Goal: Transaction & Acquisition: Purchase product/service

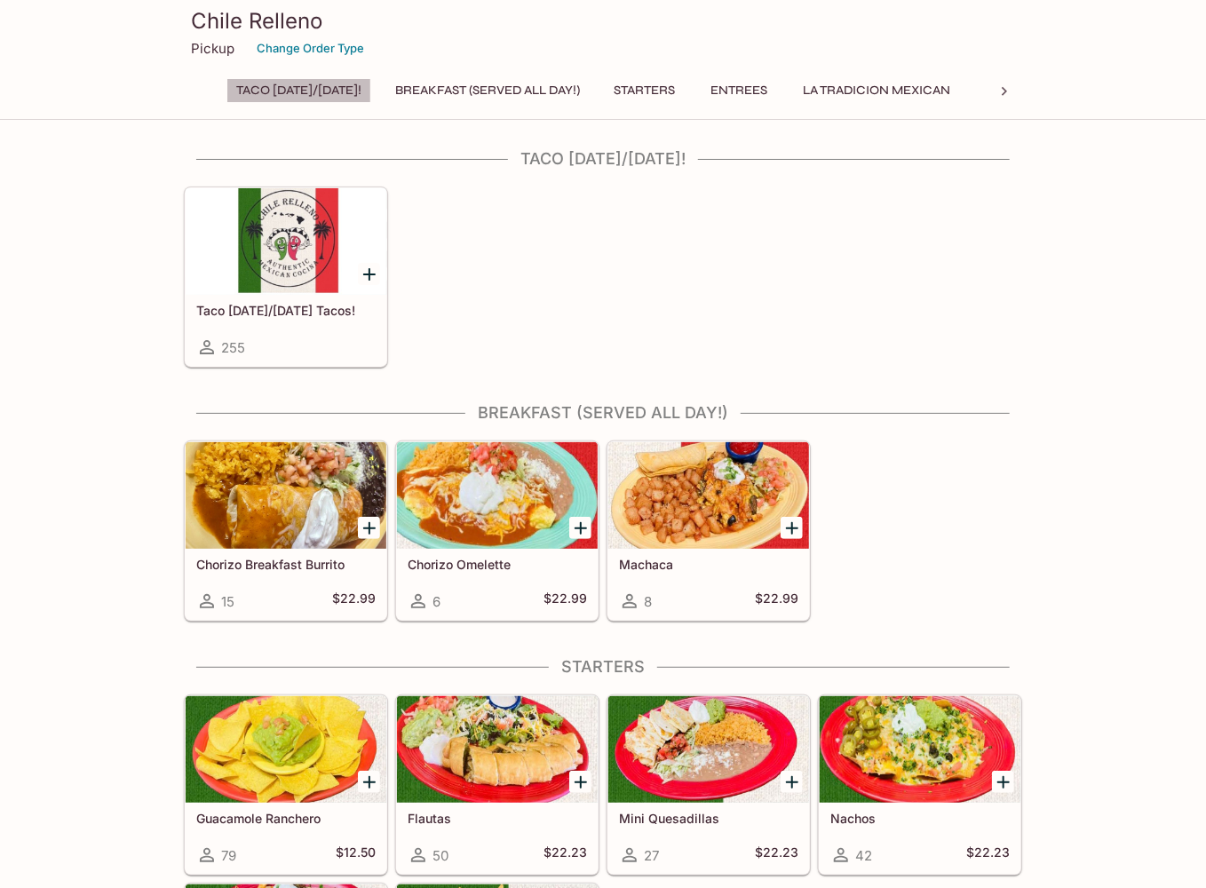
click at [309, 91] on button "Taco [DATE]/[DATE]!" at bounding box center [298, 90] width 145 height 25
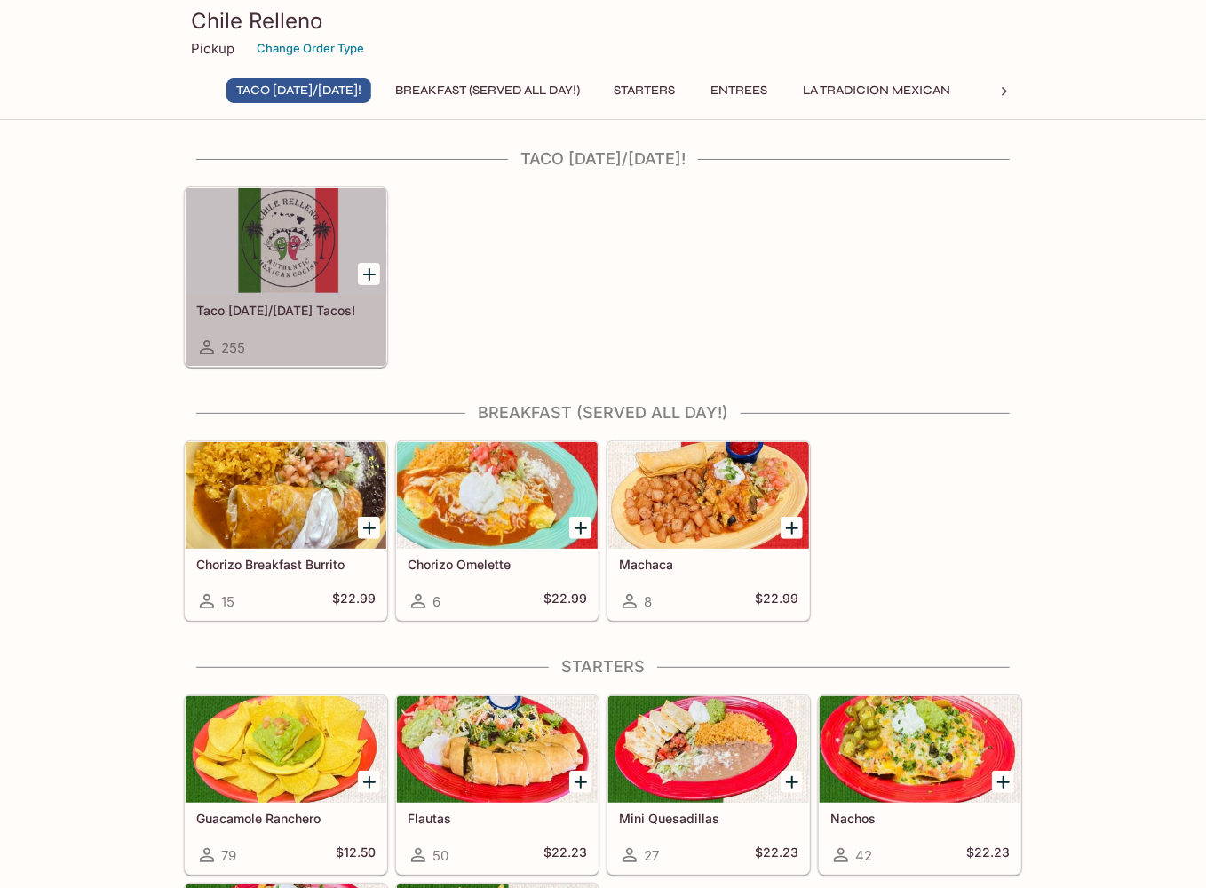
click at [302, 264] on div at bounding box center [286, 241] width 201 height 107
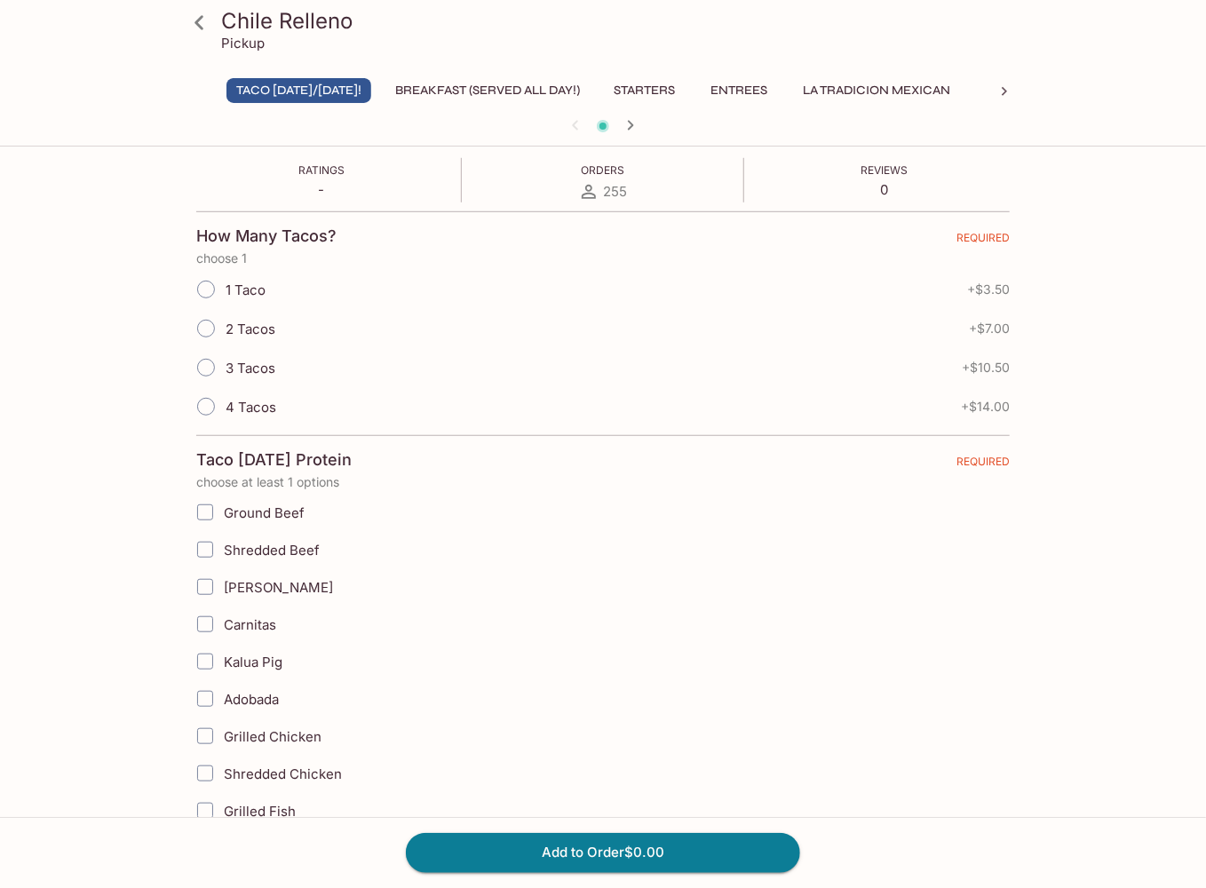
scroll to position [444, 0]
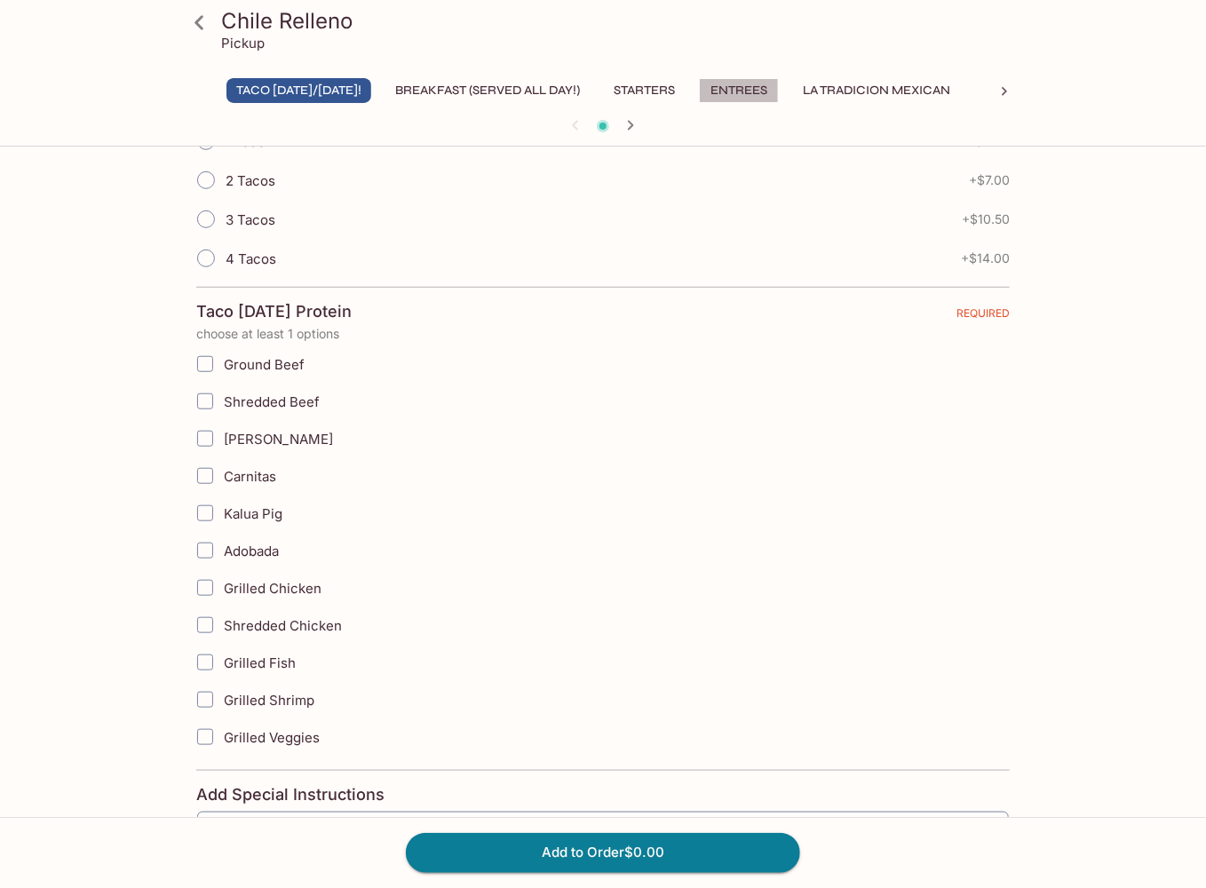
click at [779, 95] on button "Entrees" at bounding box center [739, 90] width 80 height 25
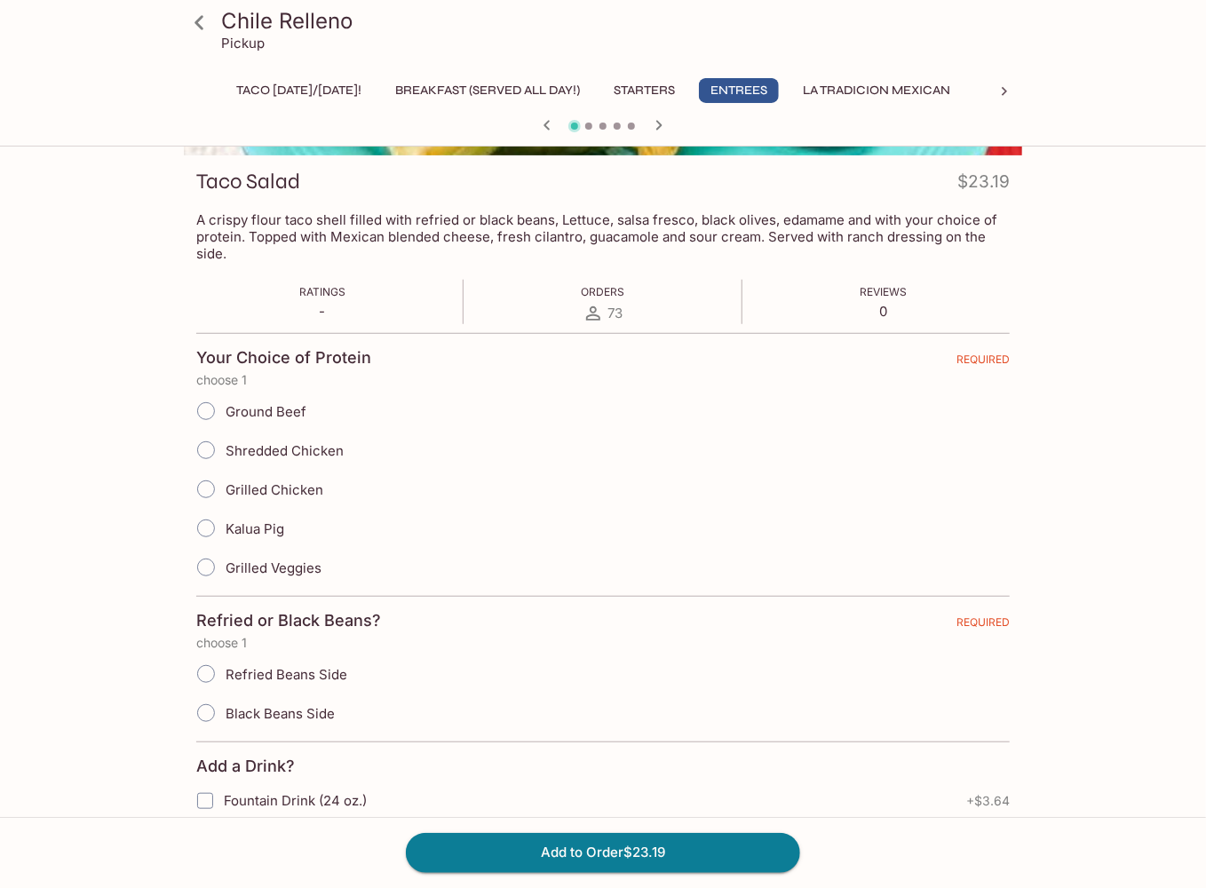
scroll to position [0, 0]
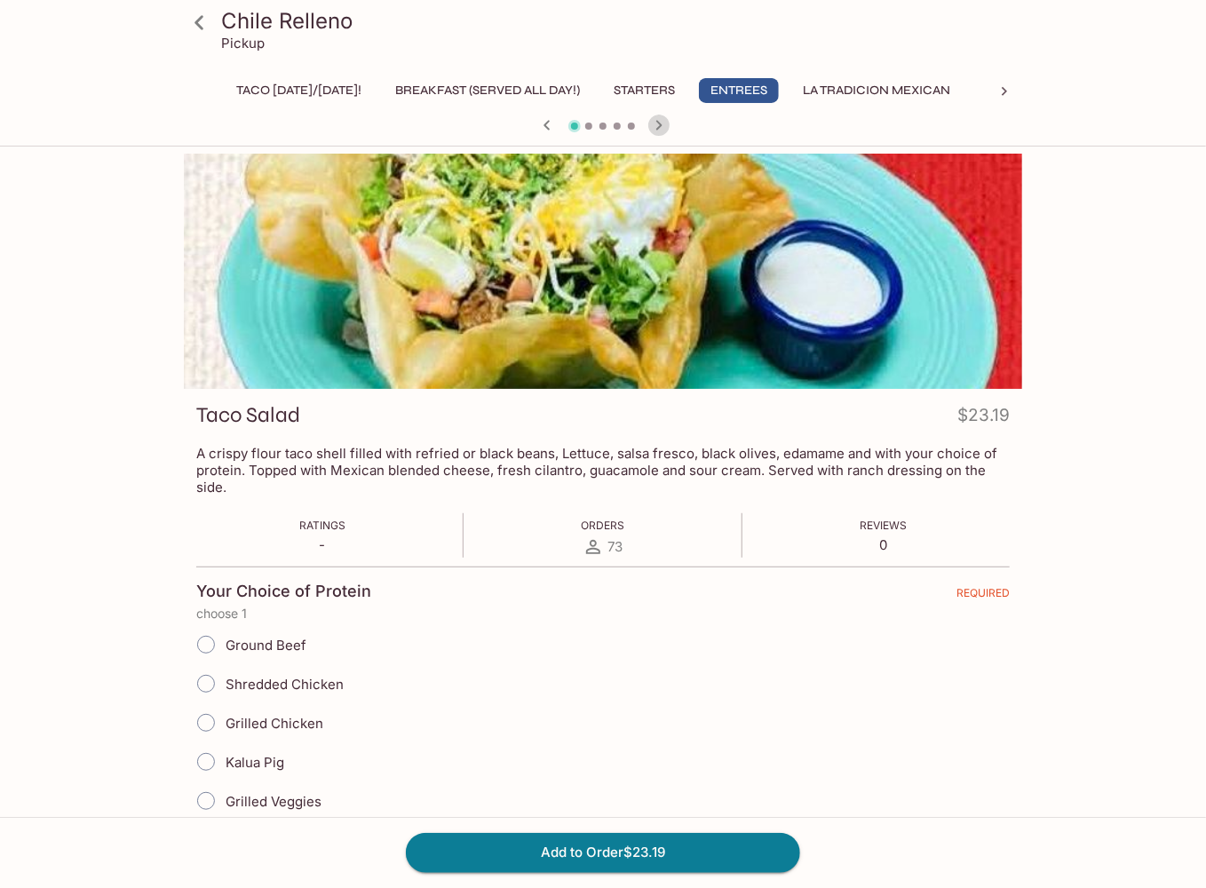
click at [667, 123] on icon "button" at bounding box center [658, 125] width 21 height 21
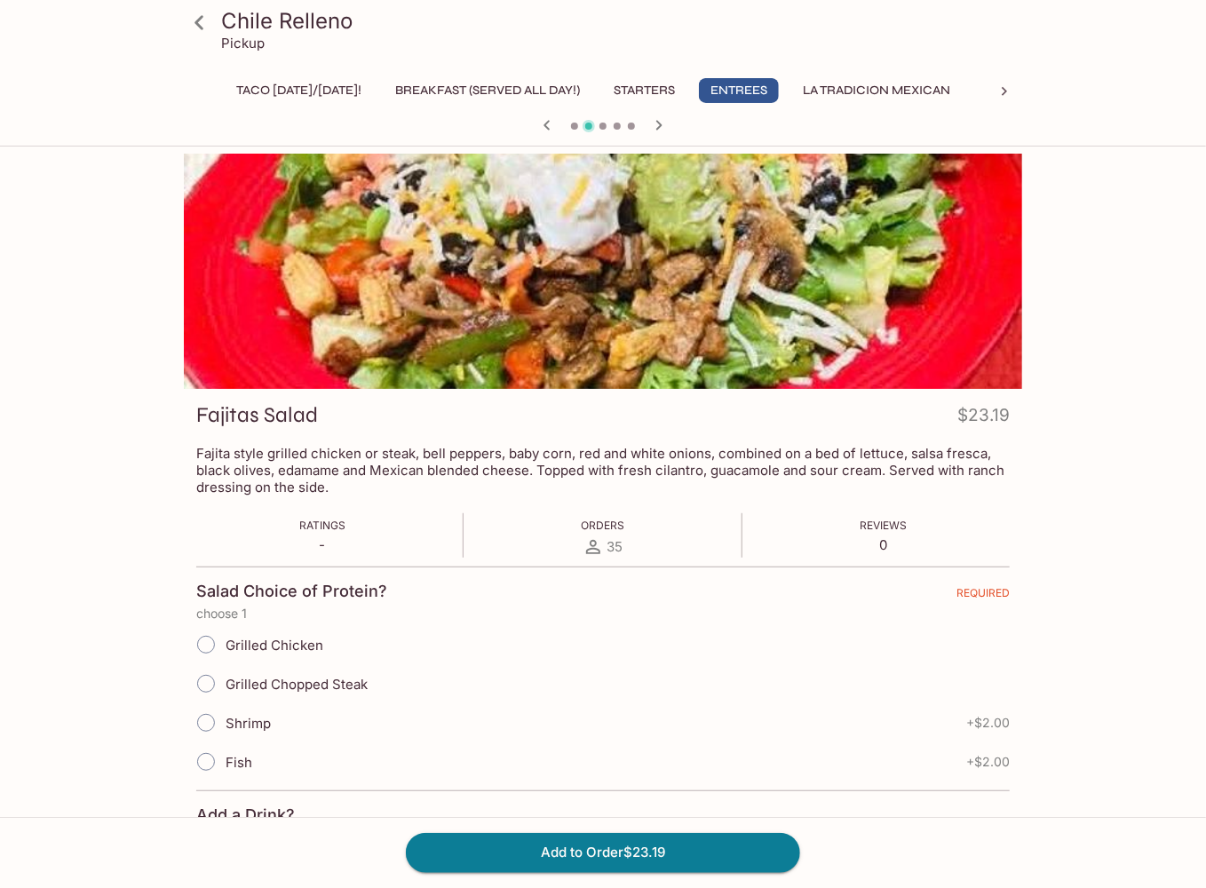
click at [338, 83] on button "Taco [DATE]/[DATE]!" at bounding box center [298, 90] width 145 height 25
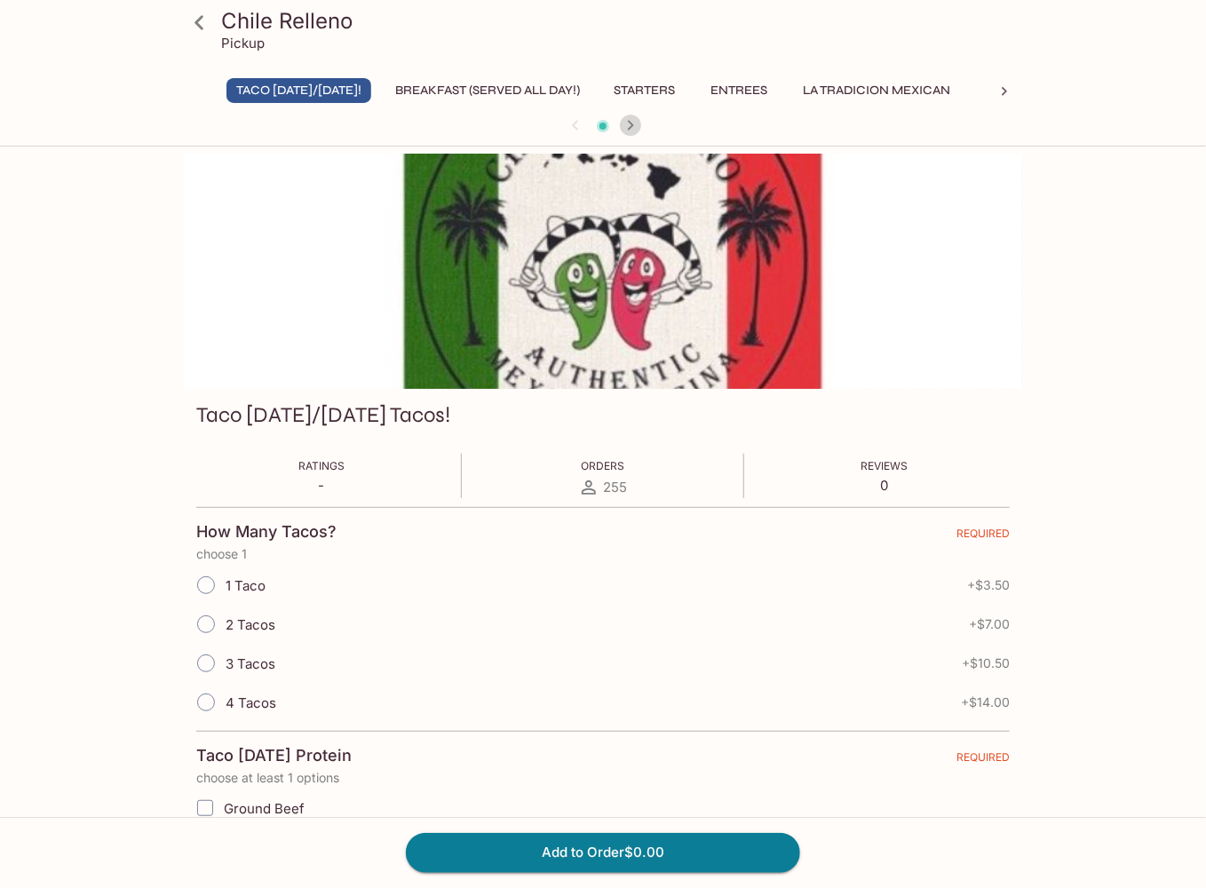
click at [636, 124] on icon "button" at bounding box center [630, 125] width 21 height 21
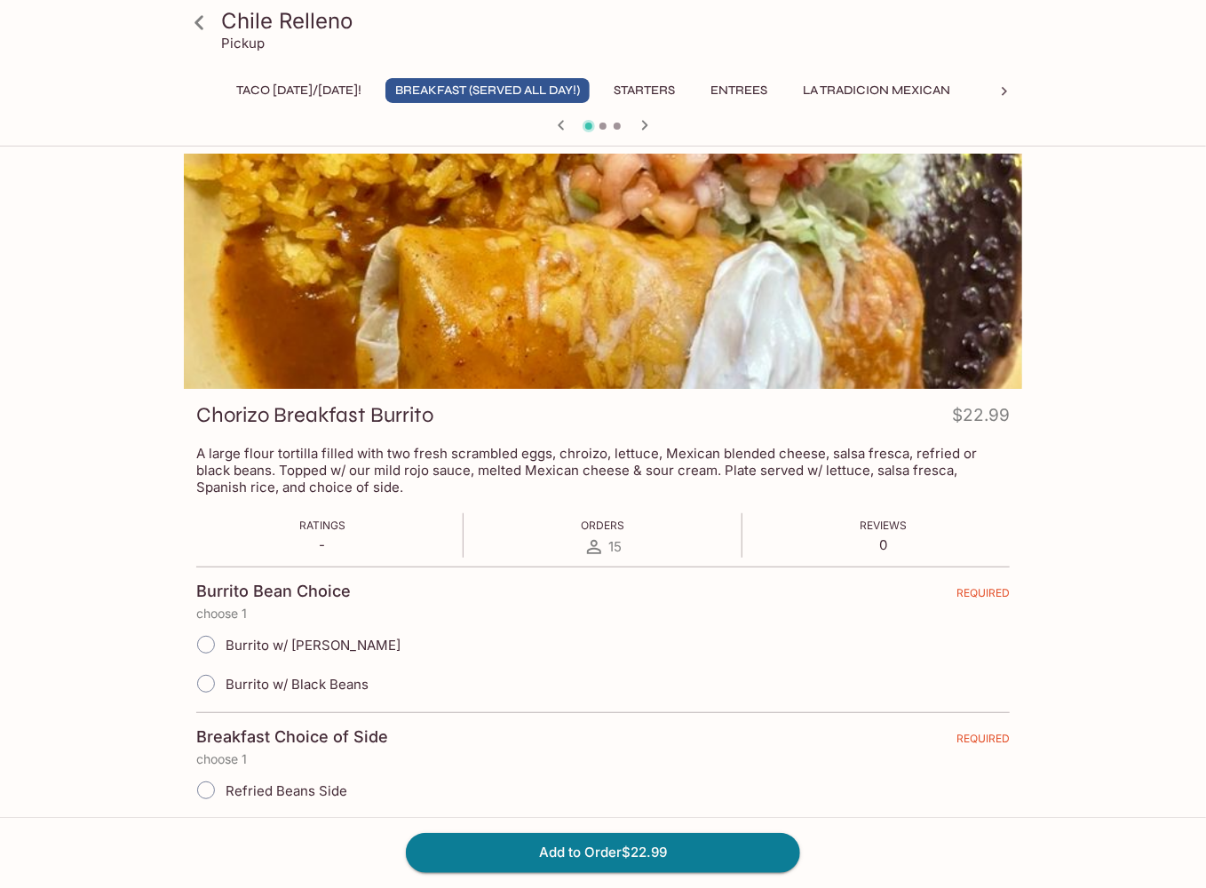
click at [636, 124] on icon "button" at bounding box center [644, 125] width 21 height 21
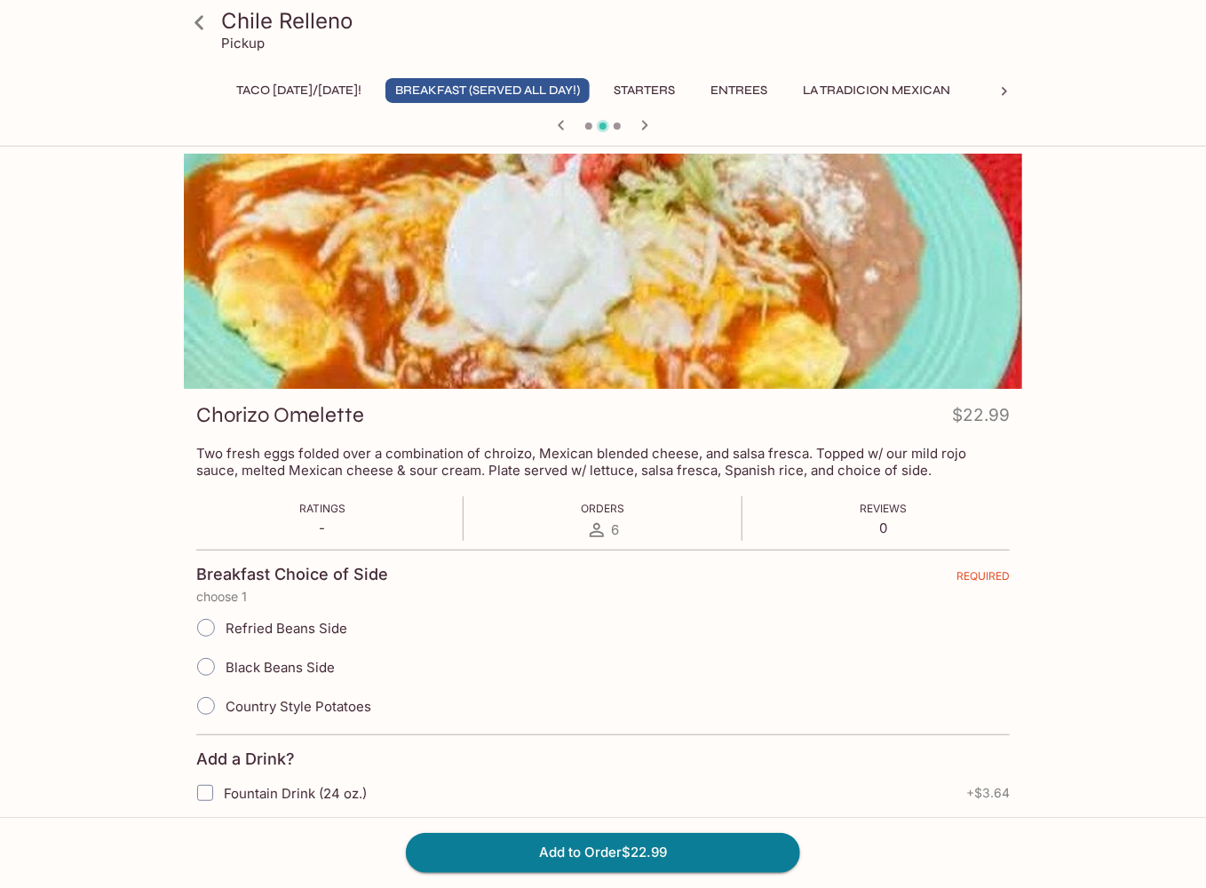
click at [774, 83] on button "Entrees" at bounding box center [739, 90] width 80 height 25
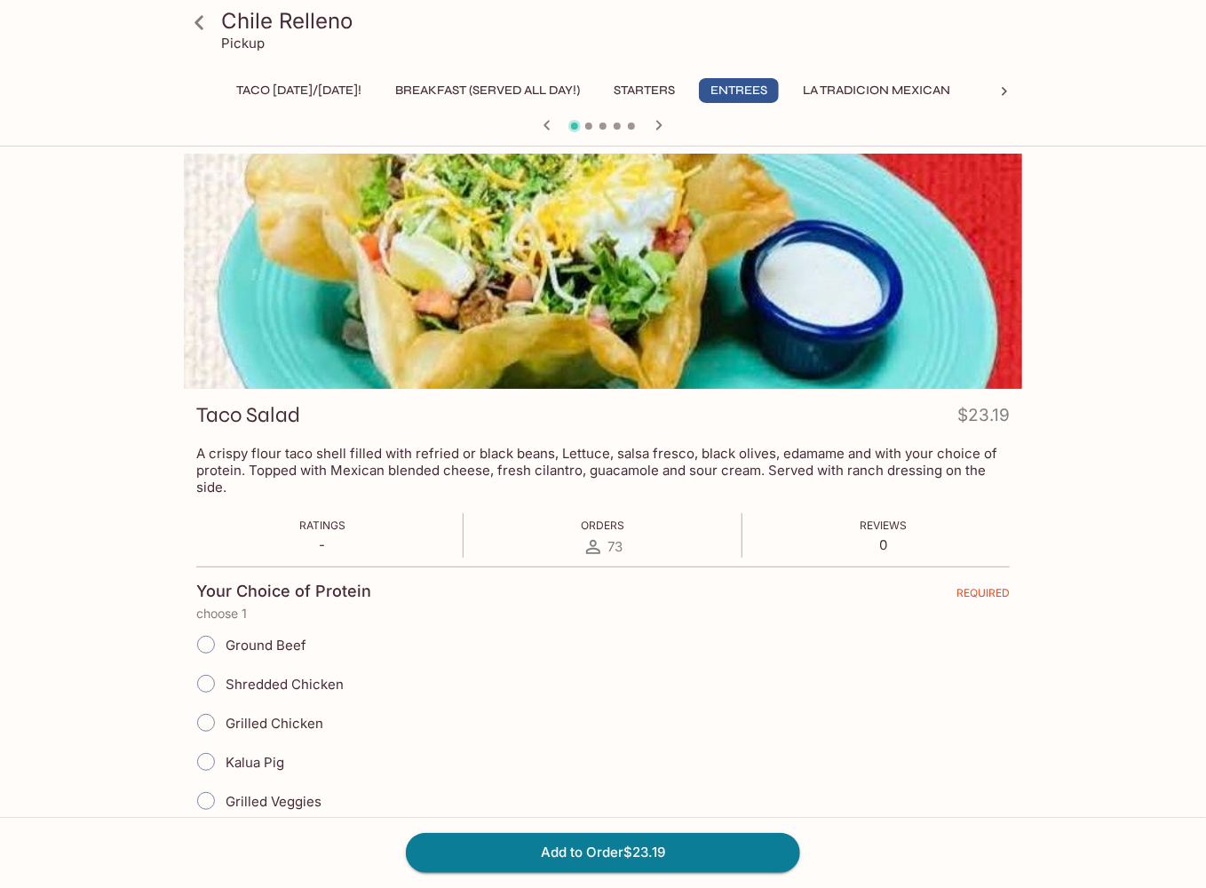
click at [668, 128] on icon "button" at bounding box center [658, 125] width 21 height 21
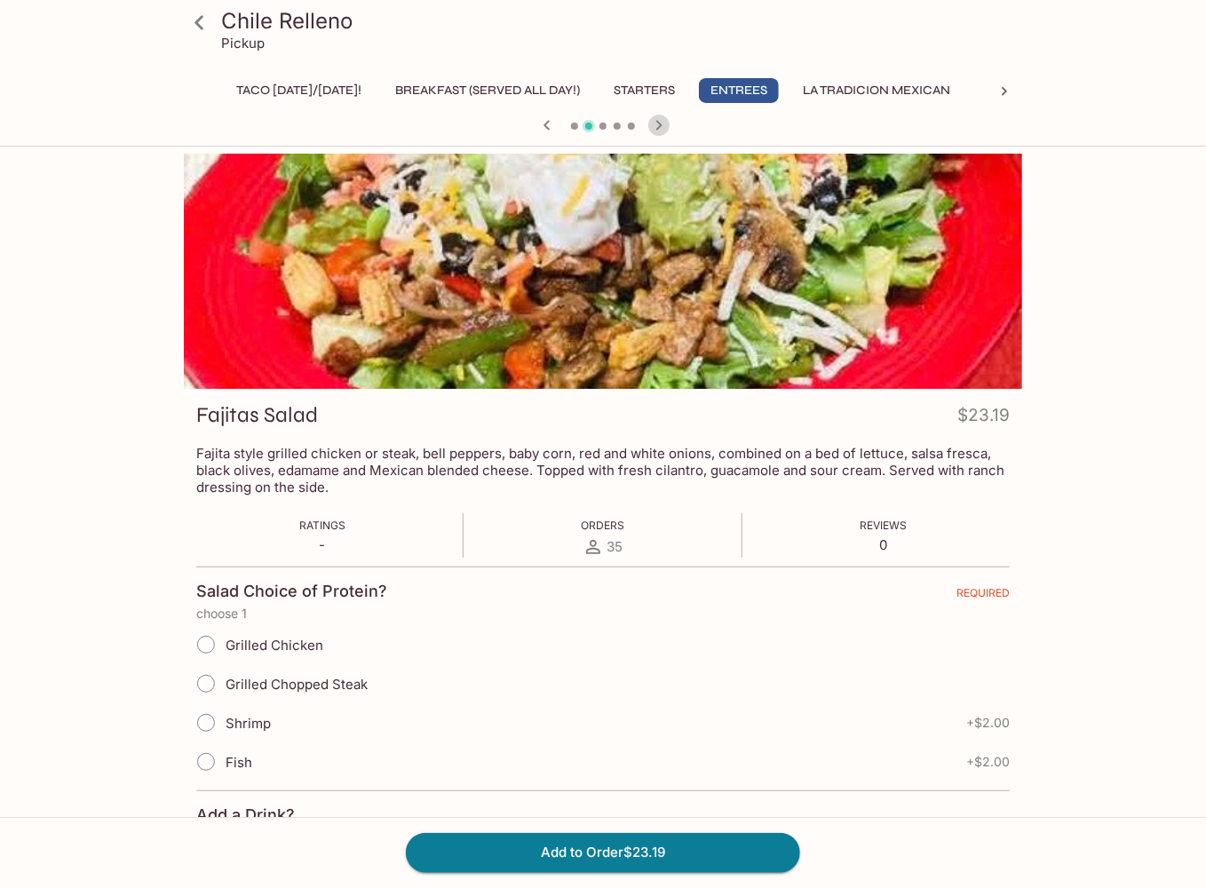
click at [668, 128] on icon "button" at bounding box center [658, 125] width 21 height 21
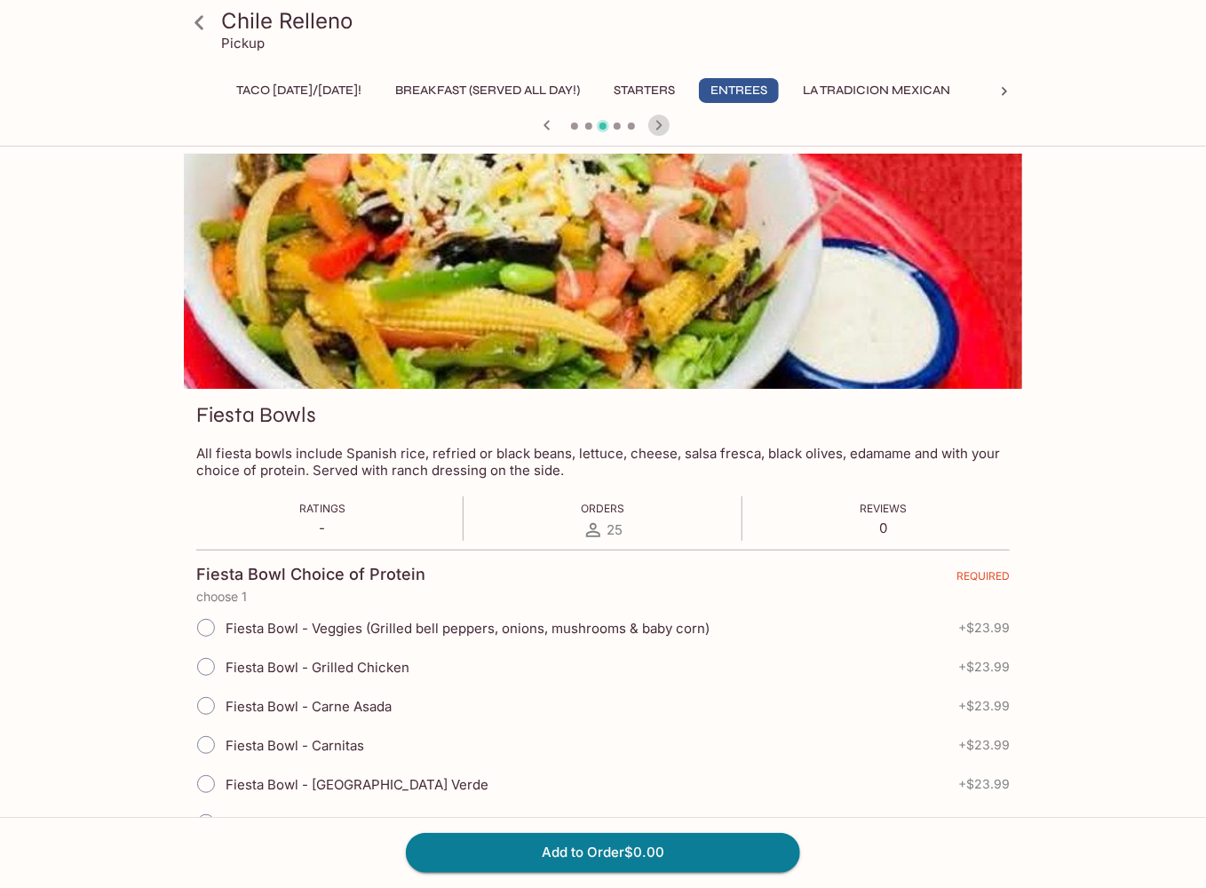
click at [668, 128] on icon "button" at bounding box center [658, 125] width 21 height 21
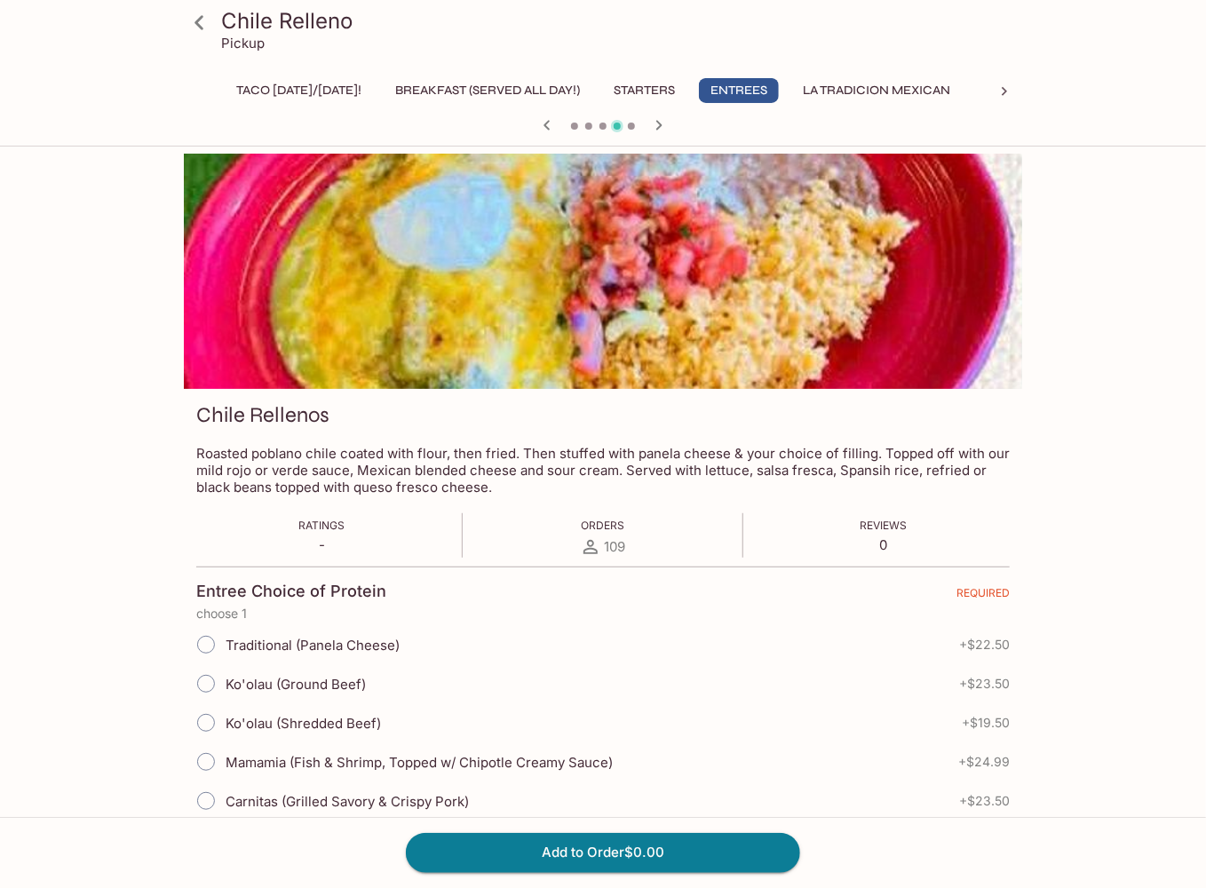
click at [668, 128] on icon "button" at bounding box center [658, 125] width 21 height 21
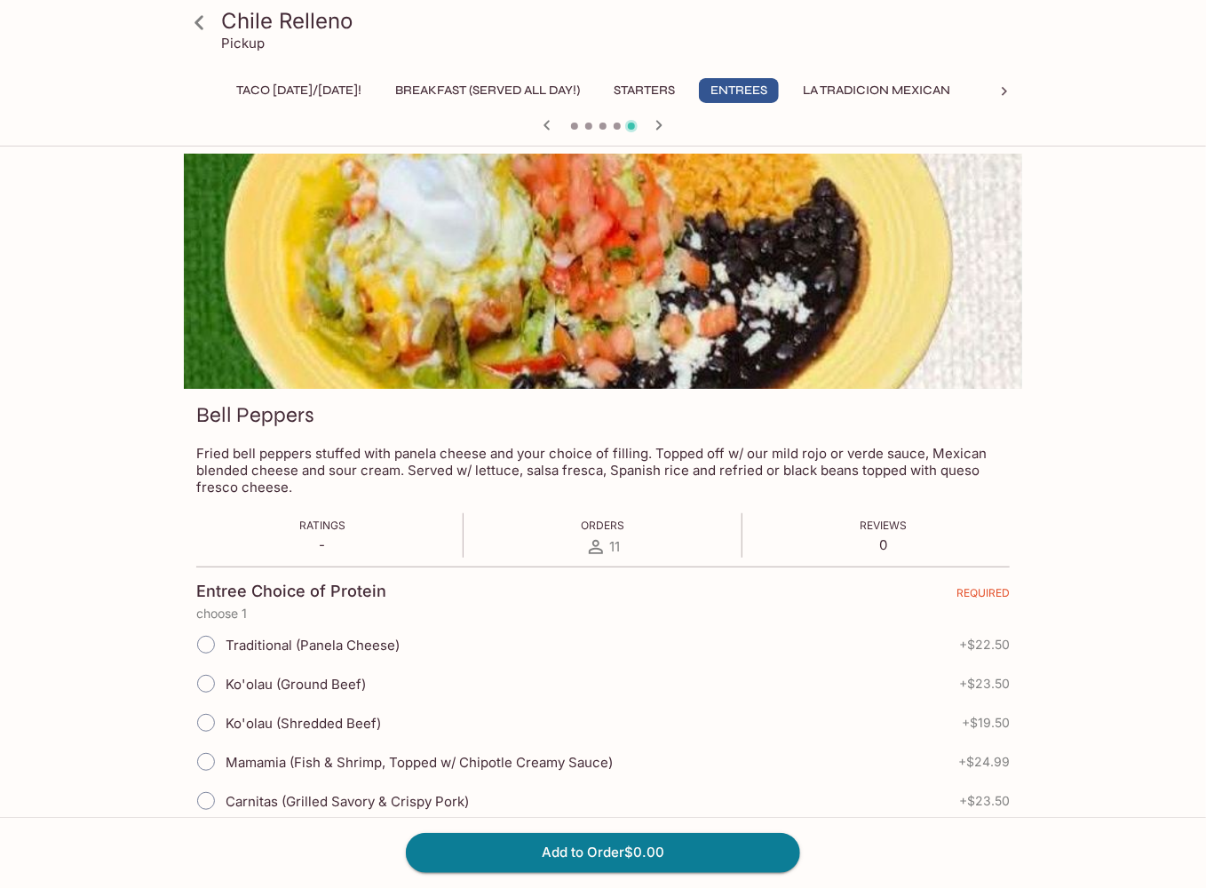
click at [668, 128] on icon "button" at bounding box center [658, 125] width 21 height 21
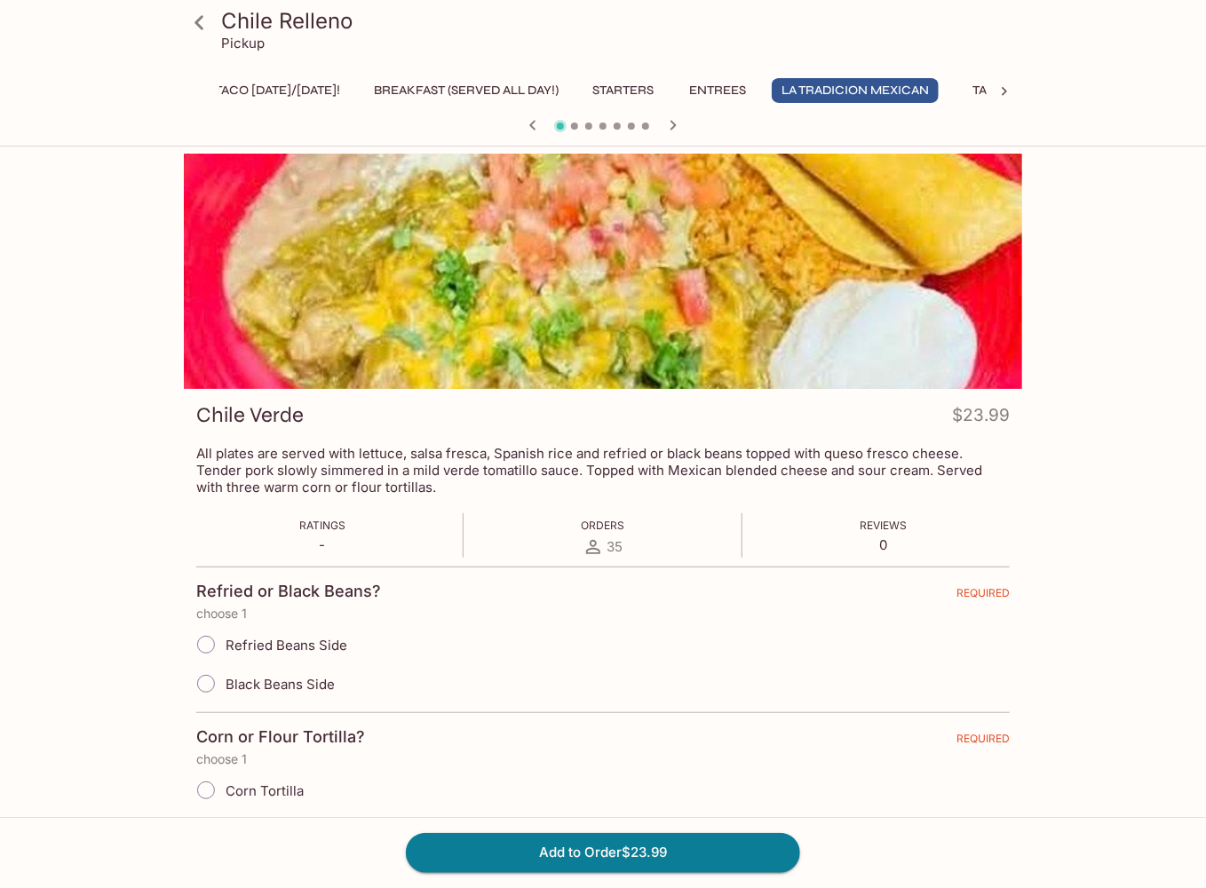
scroll to position [0, 22]
click at [668, 128] on icon "button" at bounding box center [673, 125] width 21 height 21
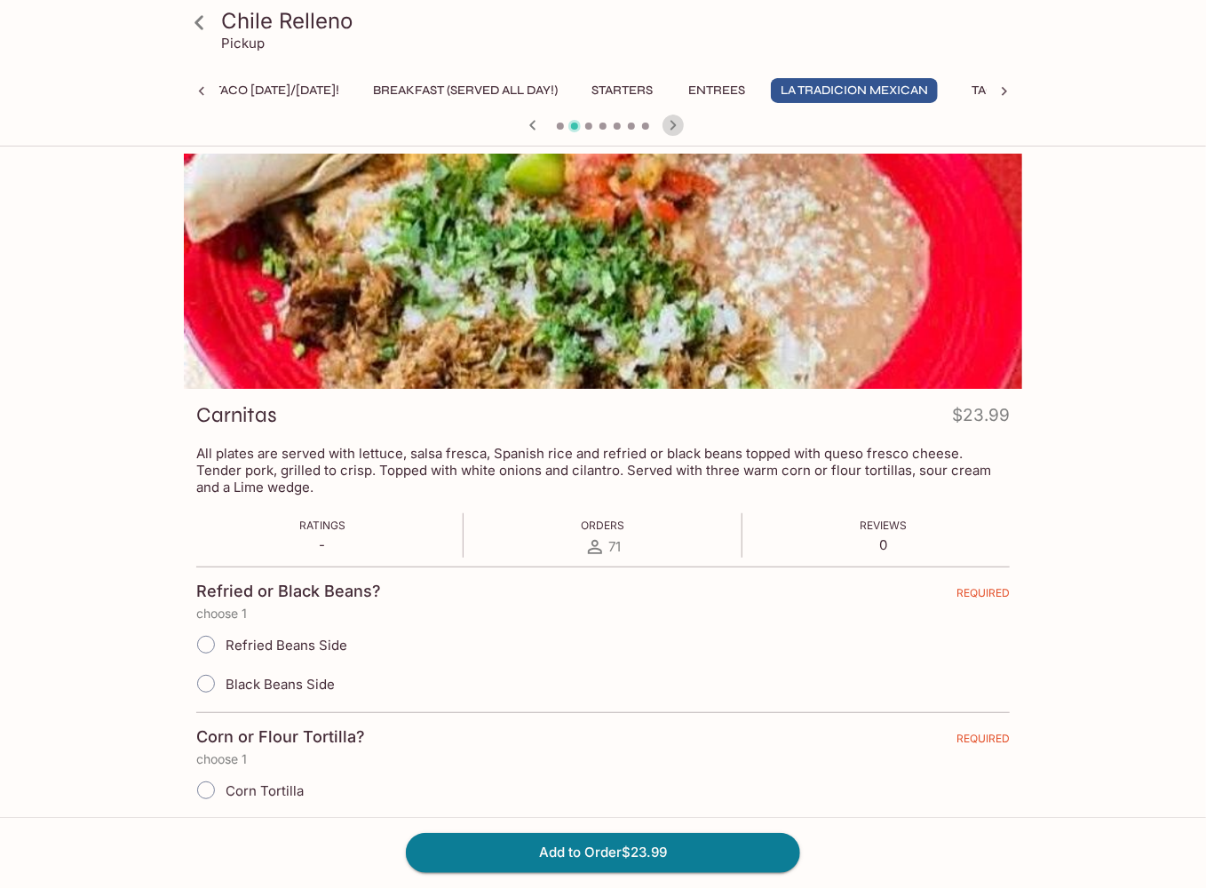
click at [671, 117] on icon "button" at bounding box center [673, 125] width 21 height 21
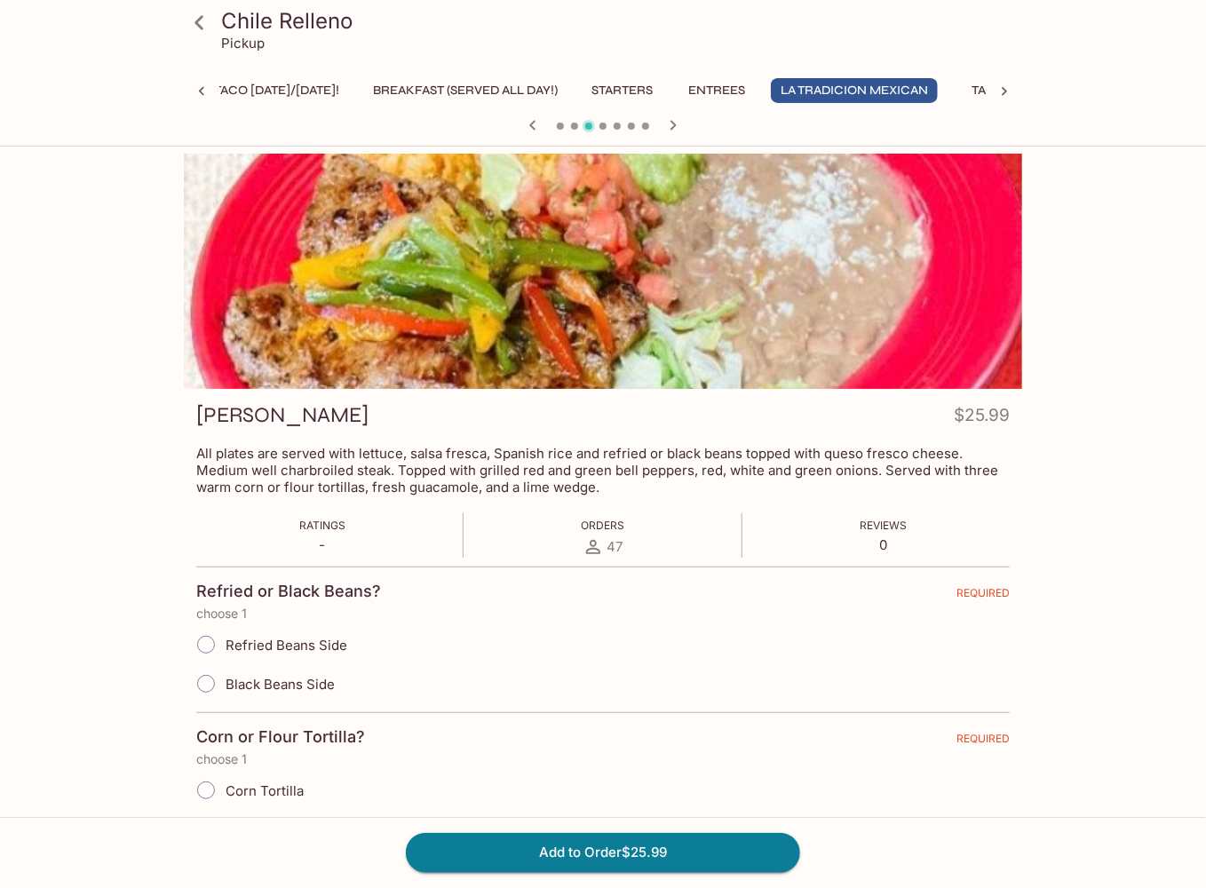
click at [671, 117] on icon "button" at bounding box center [673, 125] width 21 height 21
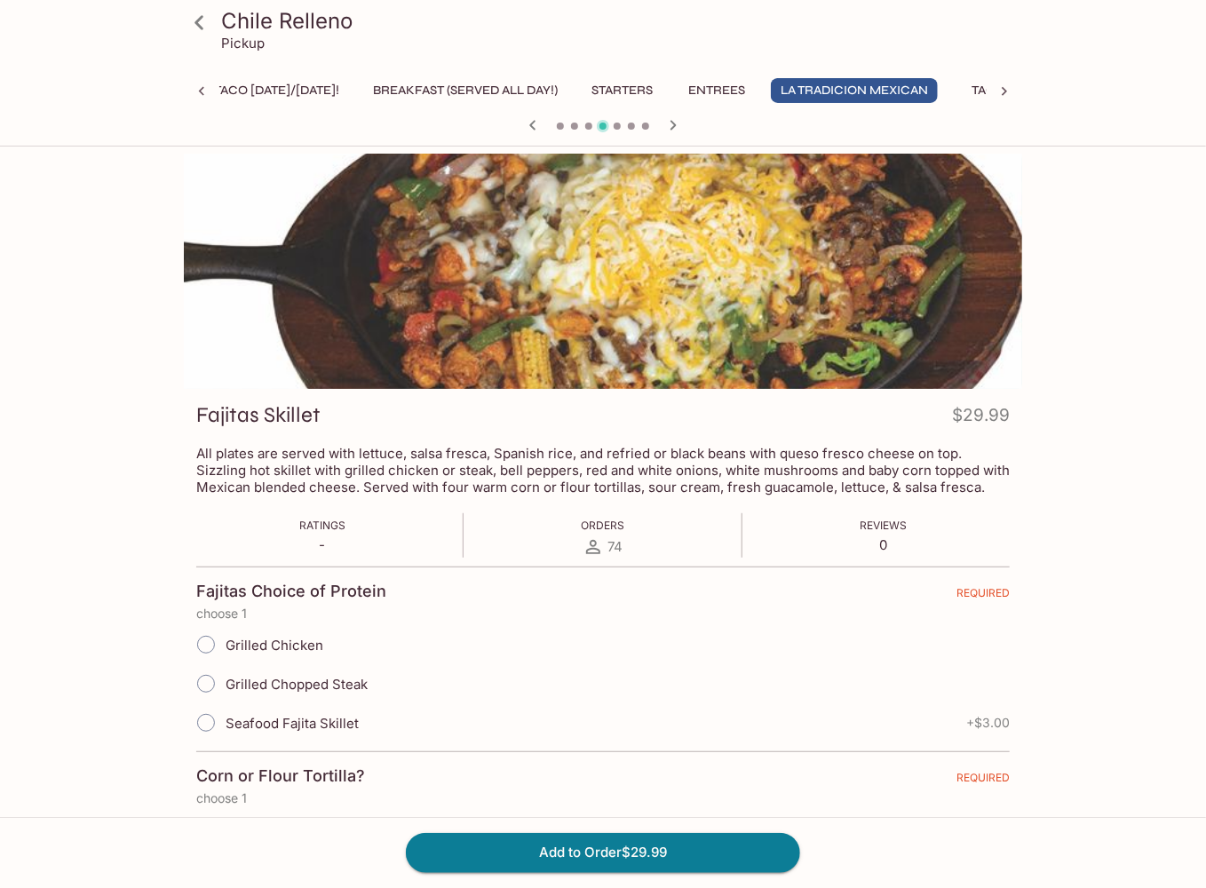
click at [671, 117] on icon "button" at bounding box center [673, 125] width 21 height 21
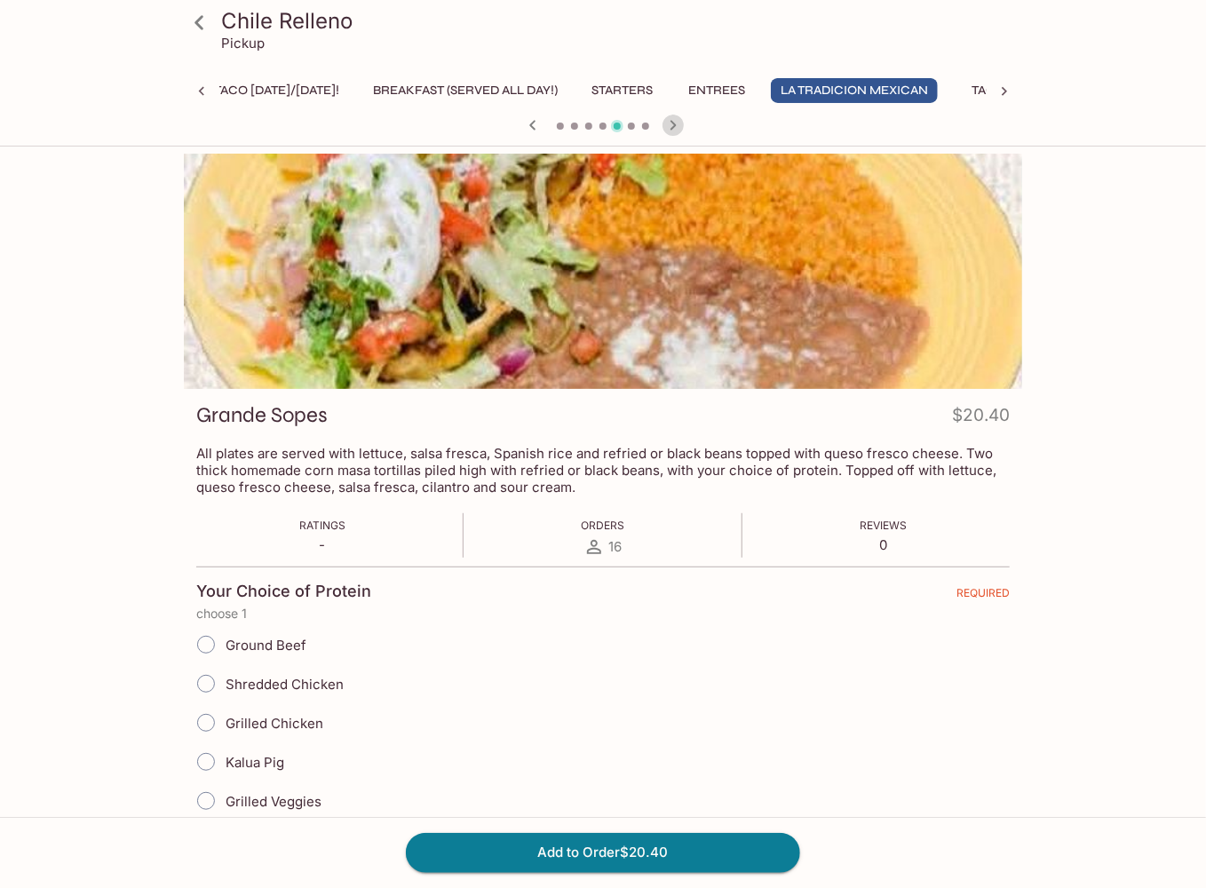
click at [671, 117] on icon "button" at bounding box center [673, 125] width 21 height 21
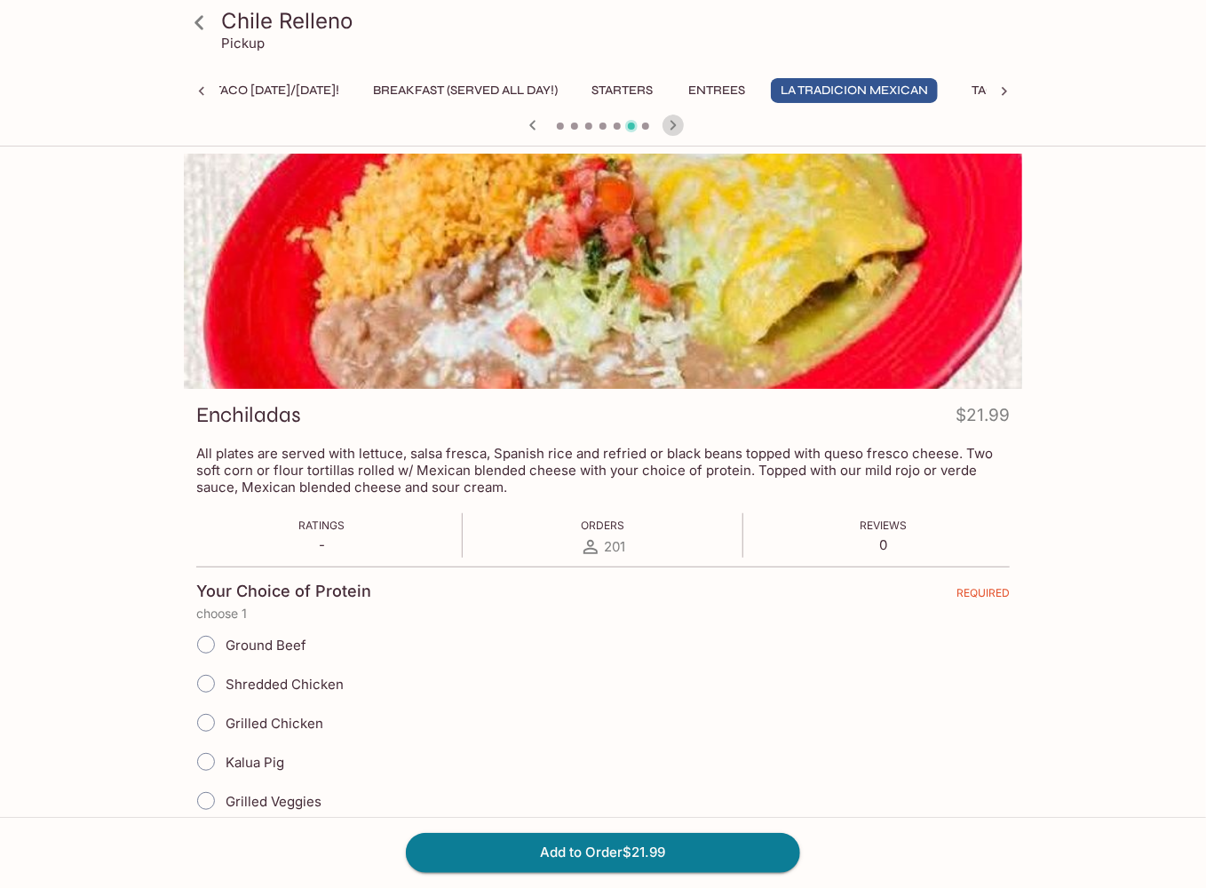
click at [671, 117] on icon "button" at bounding box center [673, 125] width 21 height 21
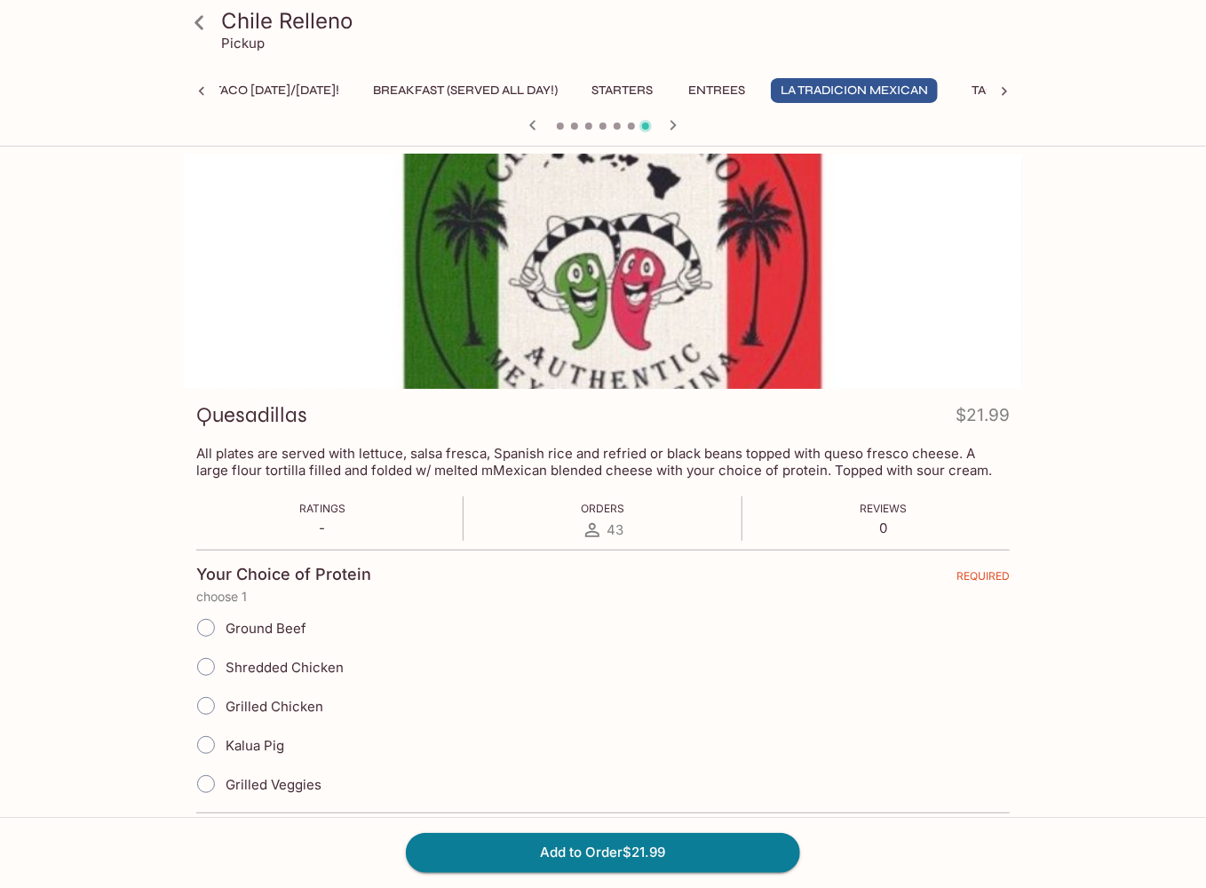
click at [671, 117] on icon "button" at bounding box center [673, 125] width 21 height 21
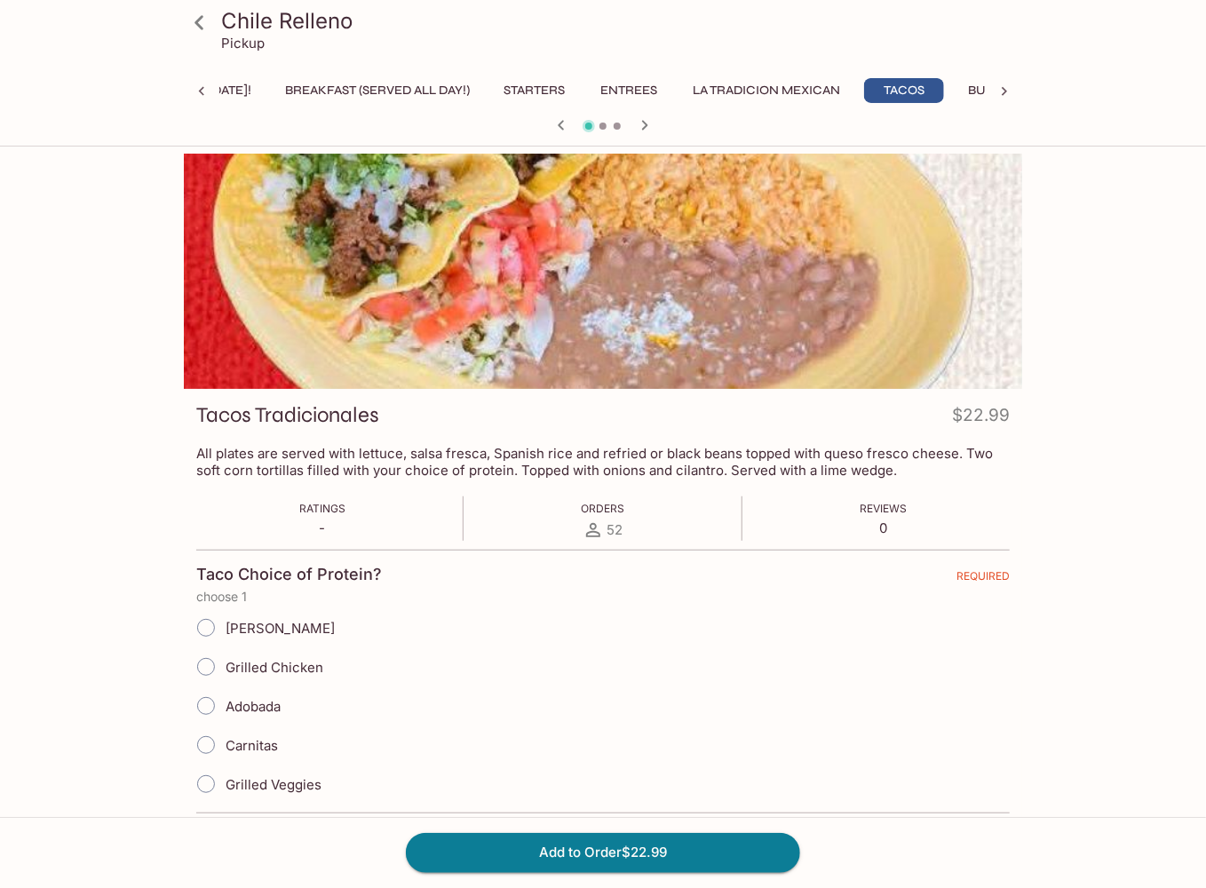
scroll to position [0, 117]
click at [654, 126] on icon "button" at bounding box center [644, 125] width 21 height 21
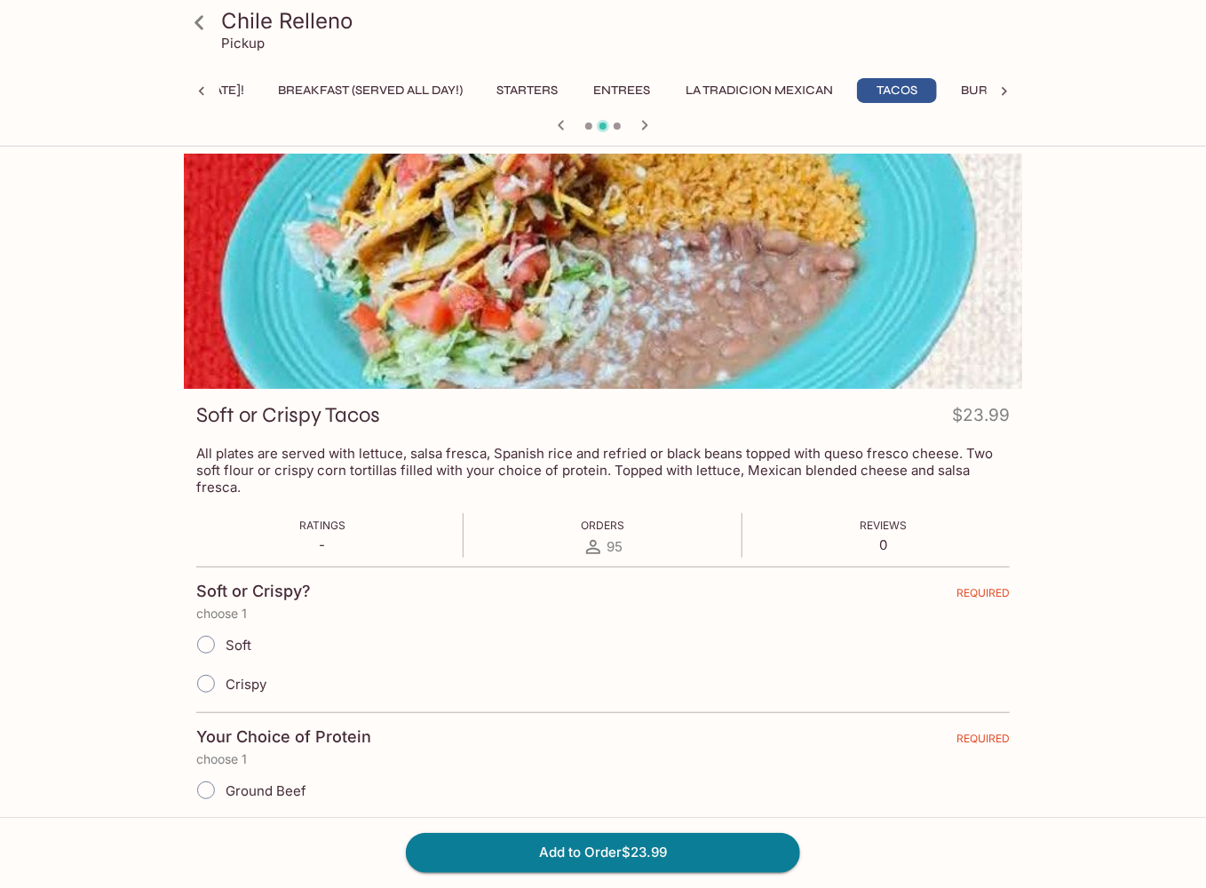
click at [654, 126] on icon "button" at bounding box center [644, 125] width 21 height 21
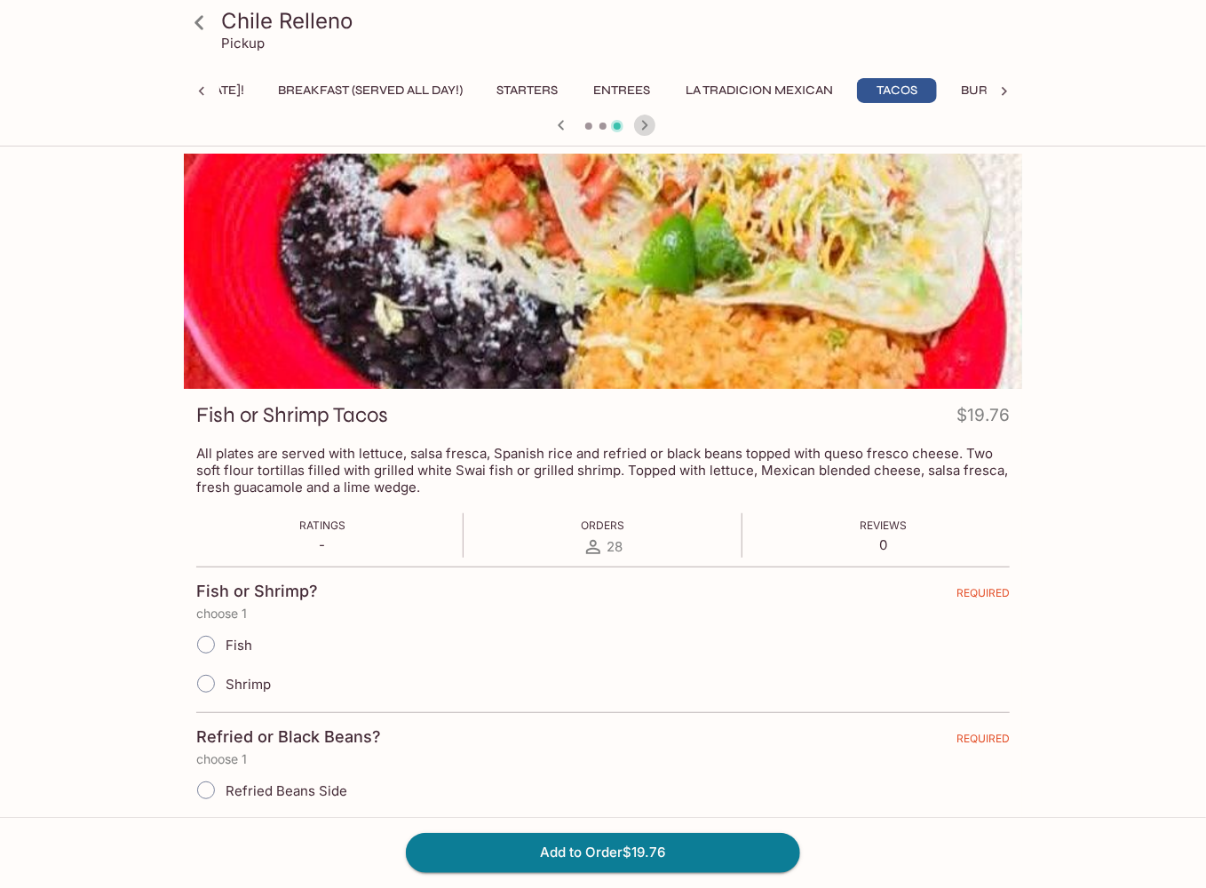
click at [654, 126] on icon "button" at bounding box center [644, 125] width 21 height 21
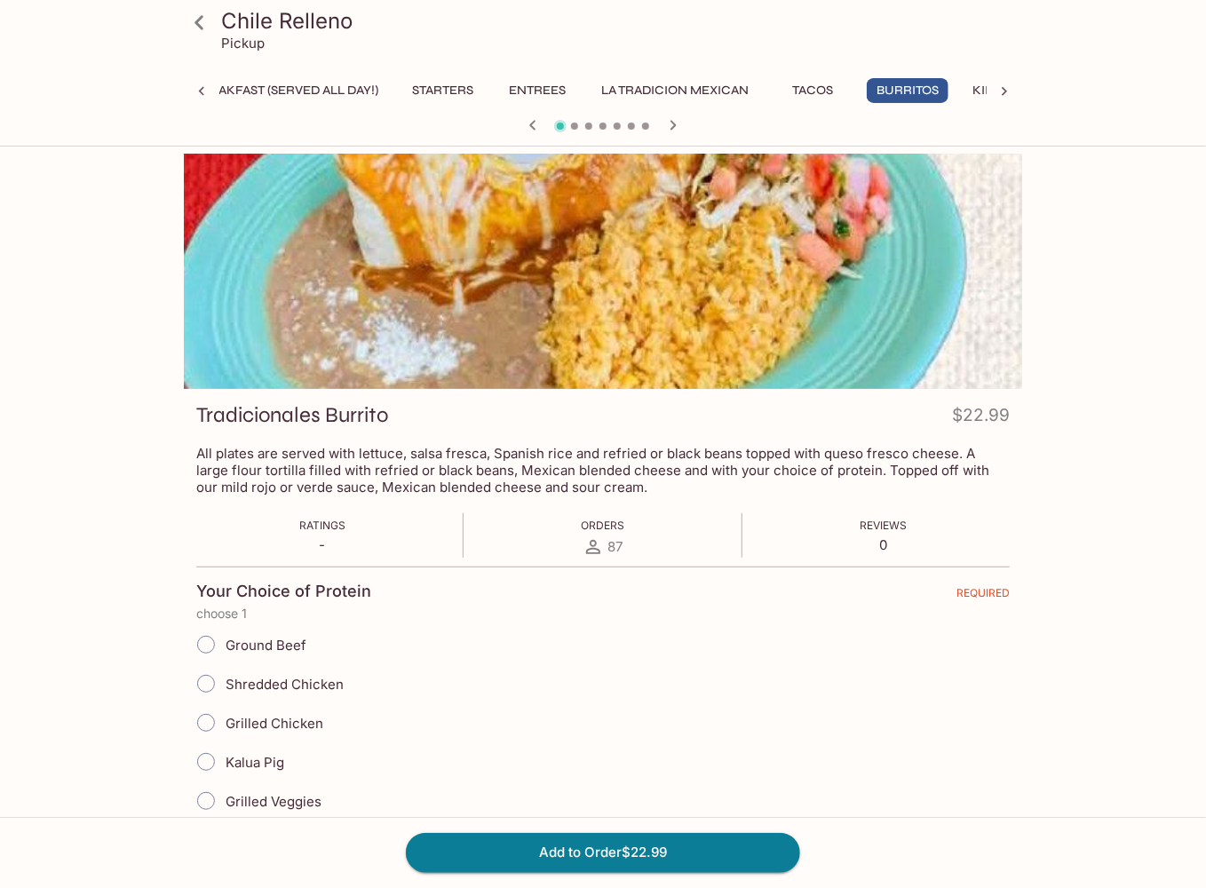
scroll to position [0, 213]
click at [671, 126] on icon "button" at bounding box center [673, 125] width 21 height 21
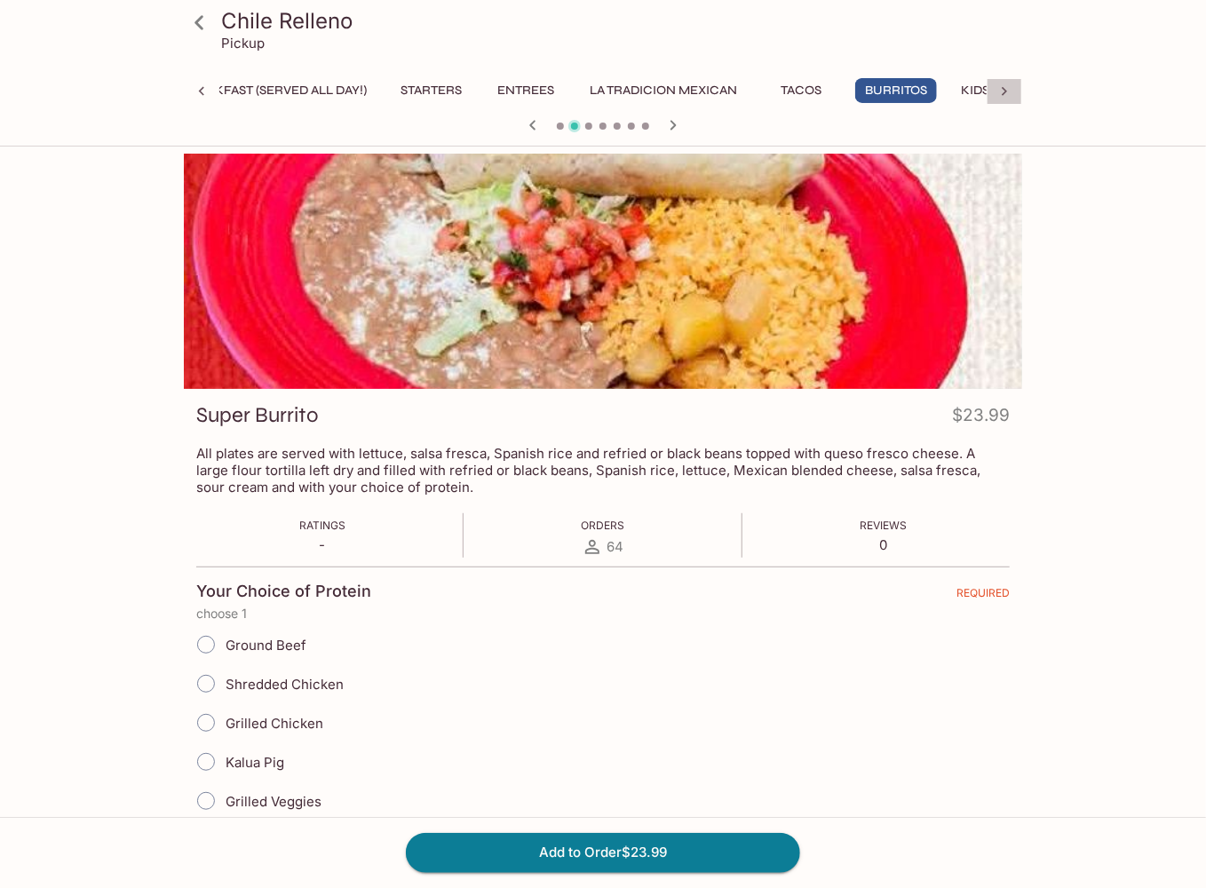
click at [1004, 94] on icon at bounding box center [1005, 92] width 18 height 18
click at [677, 127] on icon "button" at bounding box center [673, 125] width 21 height 21
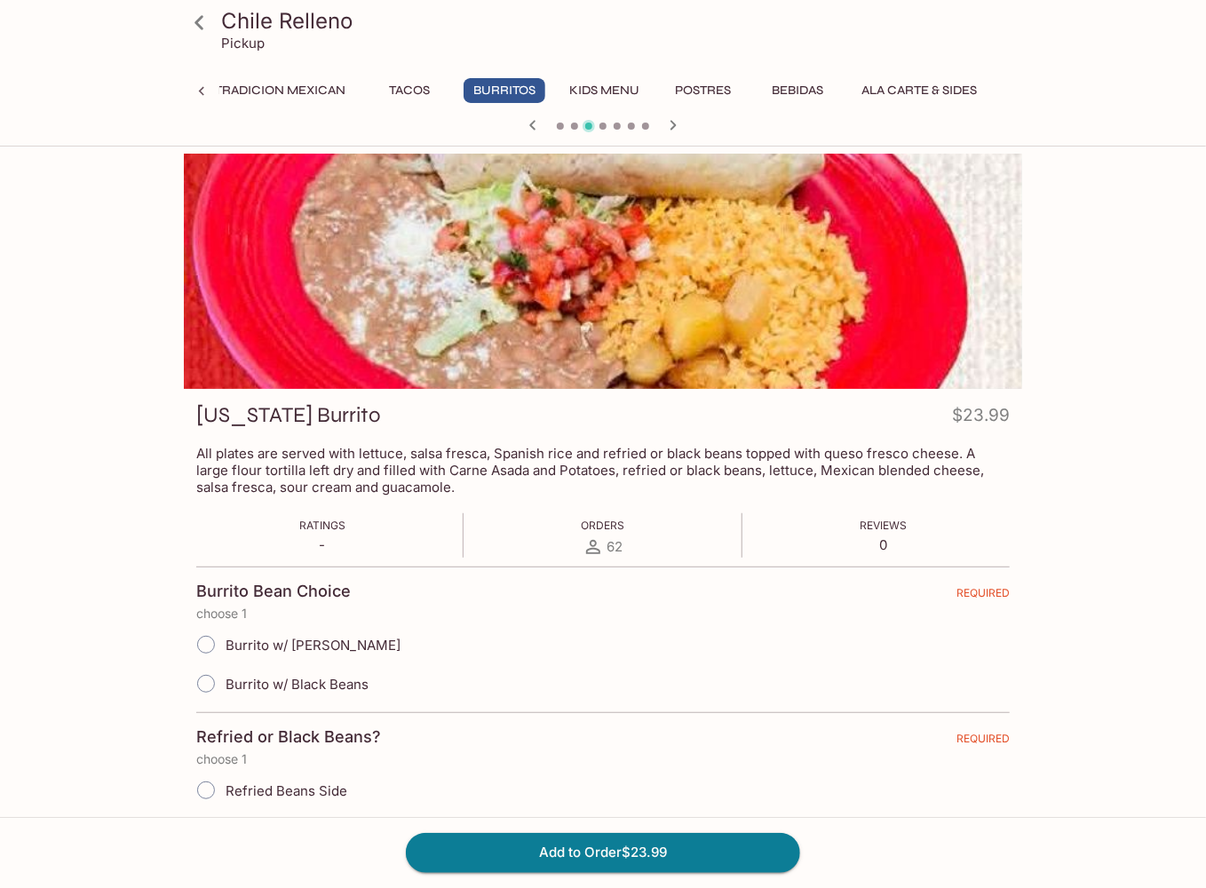
click at [677, 127] on icon "button" at bounding box center [673, 125] width 21 height 21
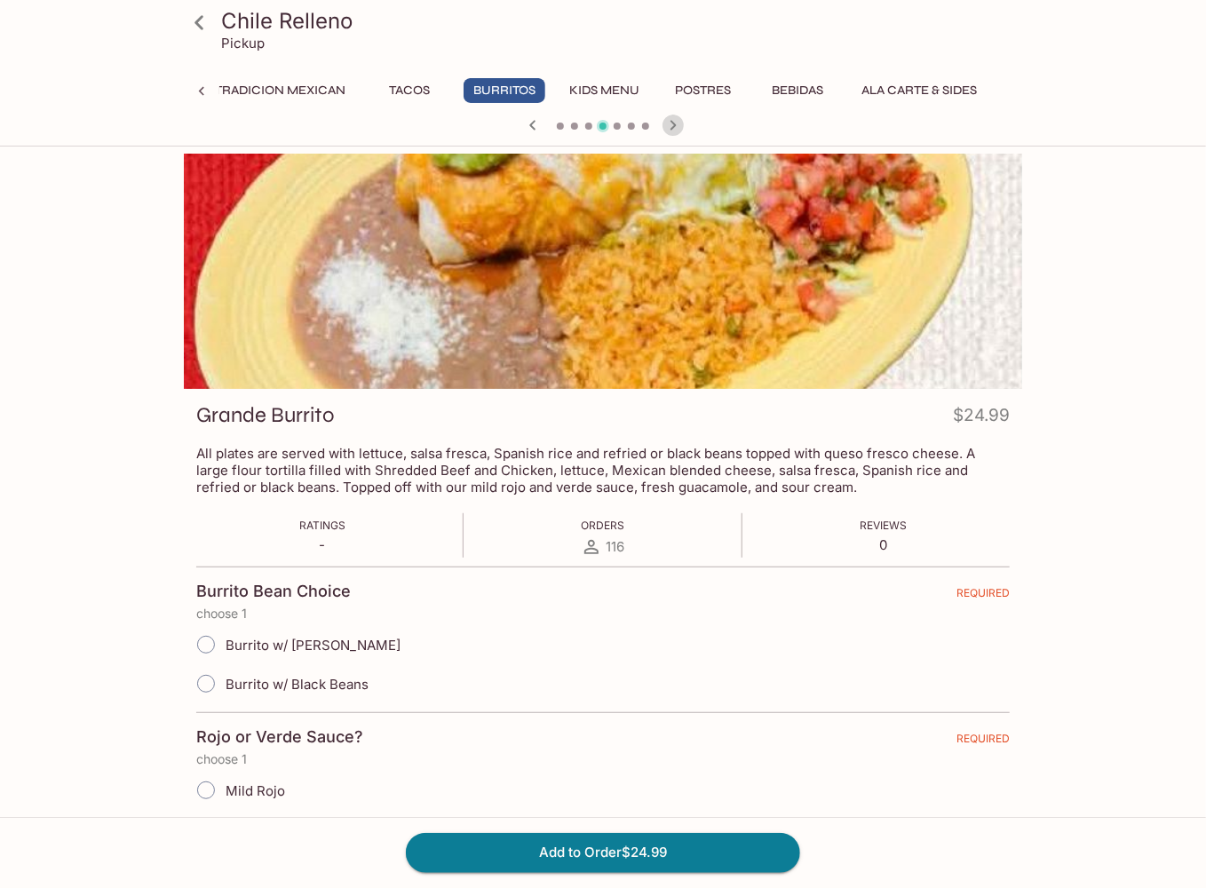
click at [677, 127] on icon "button" at bounding box center [673, 125] width 21 height 21
